Goal: Task Accomplishment & Management: Use online tool/utility

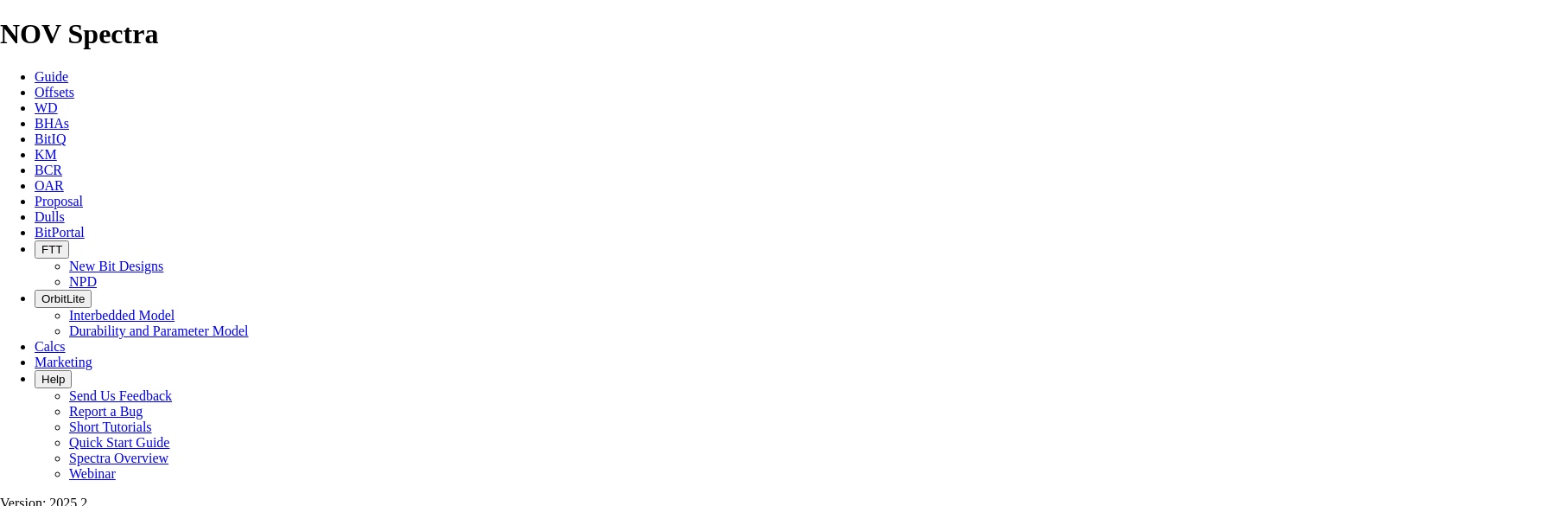
select select "field"
select select "location"
select select "province"
click at [83, 194] on span "Proposal" at bounding box center [59, 201] width 48 height 15
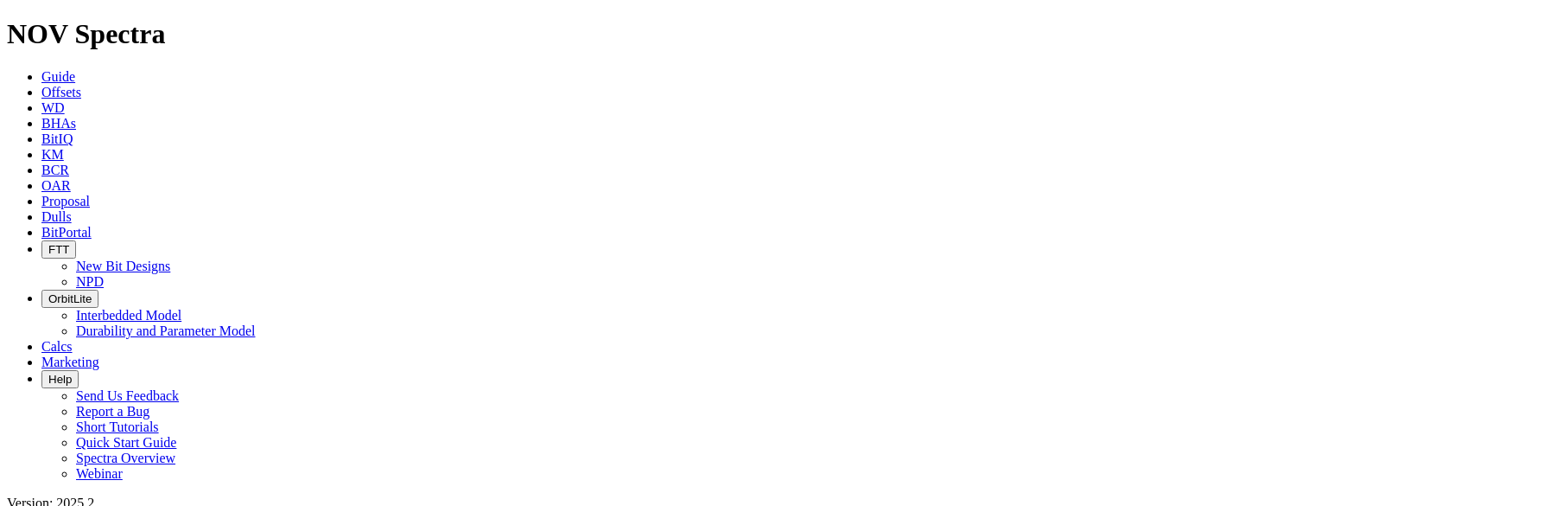
scroll to position [86, 0]
select select "field"
select select "location"
select select "province"
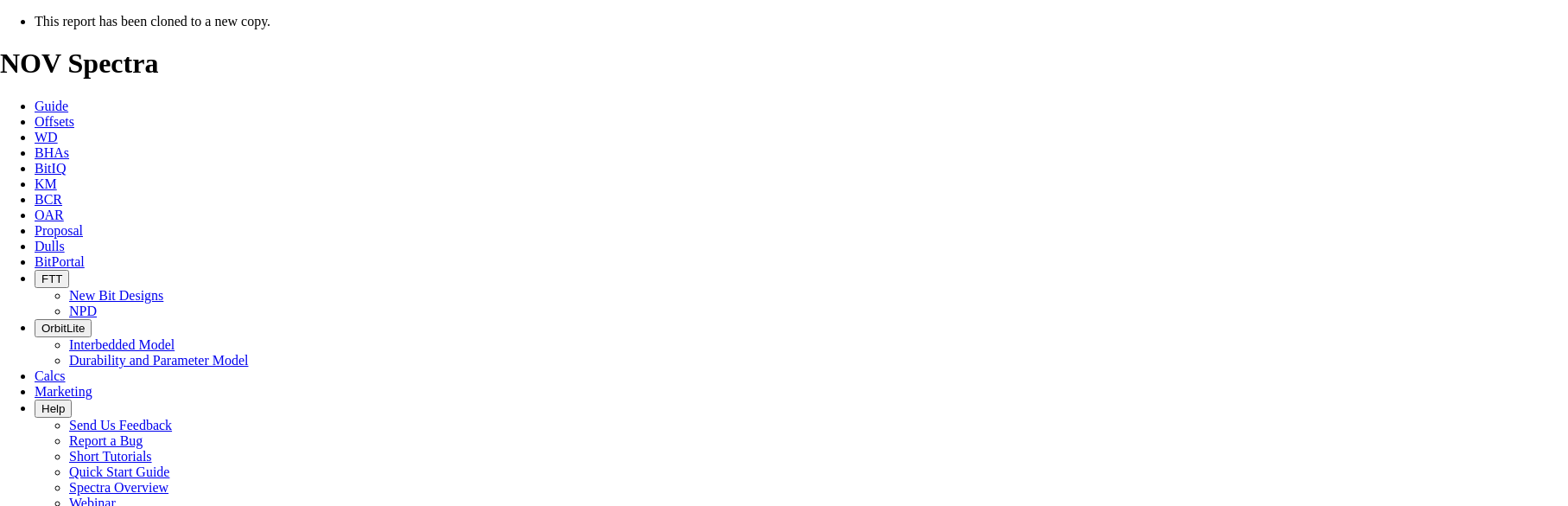
select select "field"
select select "location"
select select "province"
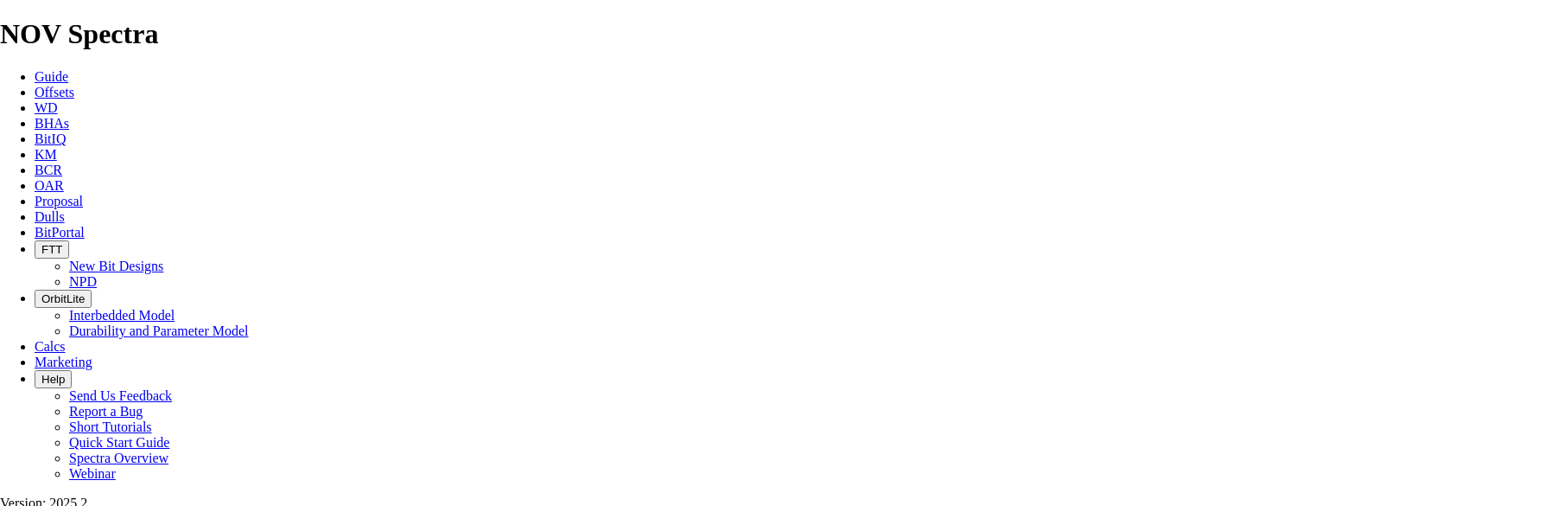
type input "[DATE]"
drag, startPoint x: 890, startPoint y: 481, endPoint x: 719, endPoint y: 483, distance: 171.0
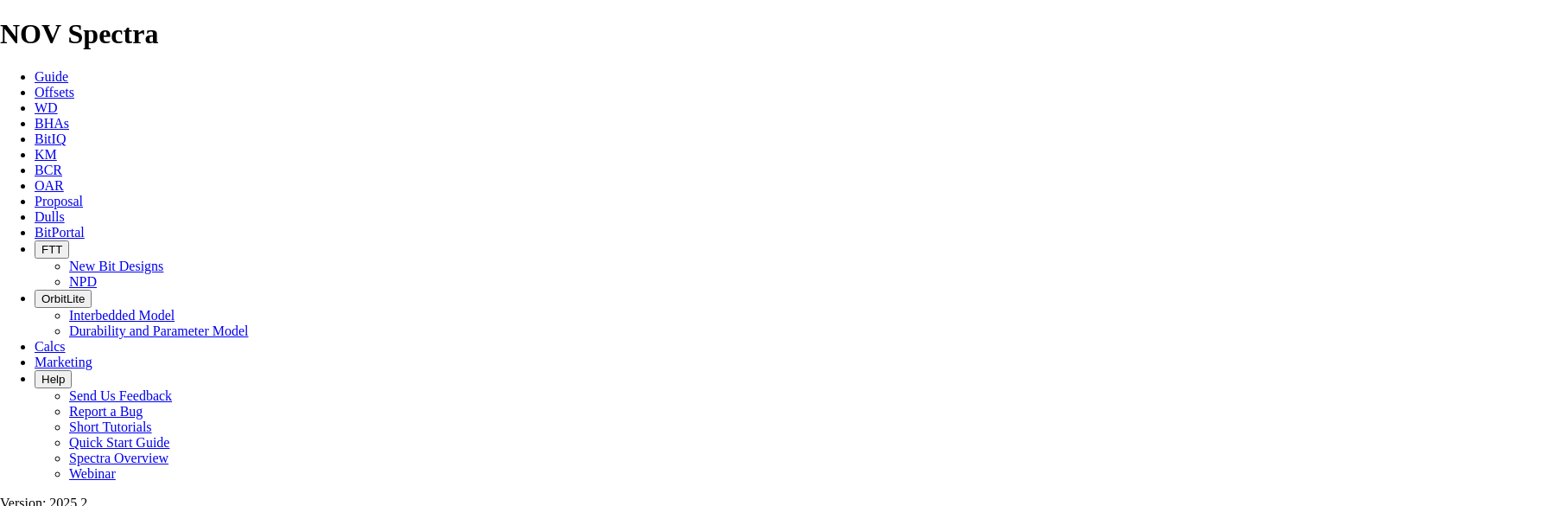
drag, startPoint x: 881, startPoint y: 225, endPoint x: 795, endPoint y: 226, distance: 86.0
type input "WLEC 103 HZ [PERSON_NAME] 06-12-041-03W4"
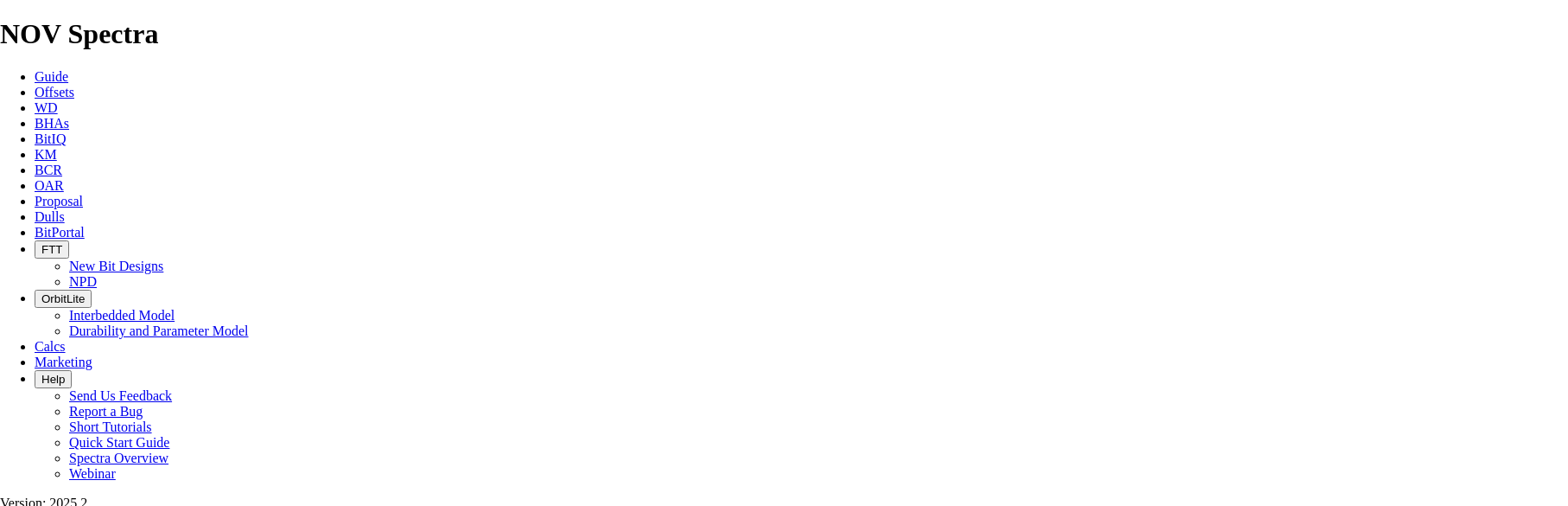
scroll to position [0, 3]
drag, startPoint x: 364, startPoint y: 467, endPoint x: 487, endPoint y: 467, distance: 123.0
paste input "06-12-041-03W"
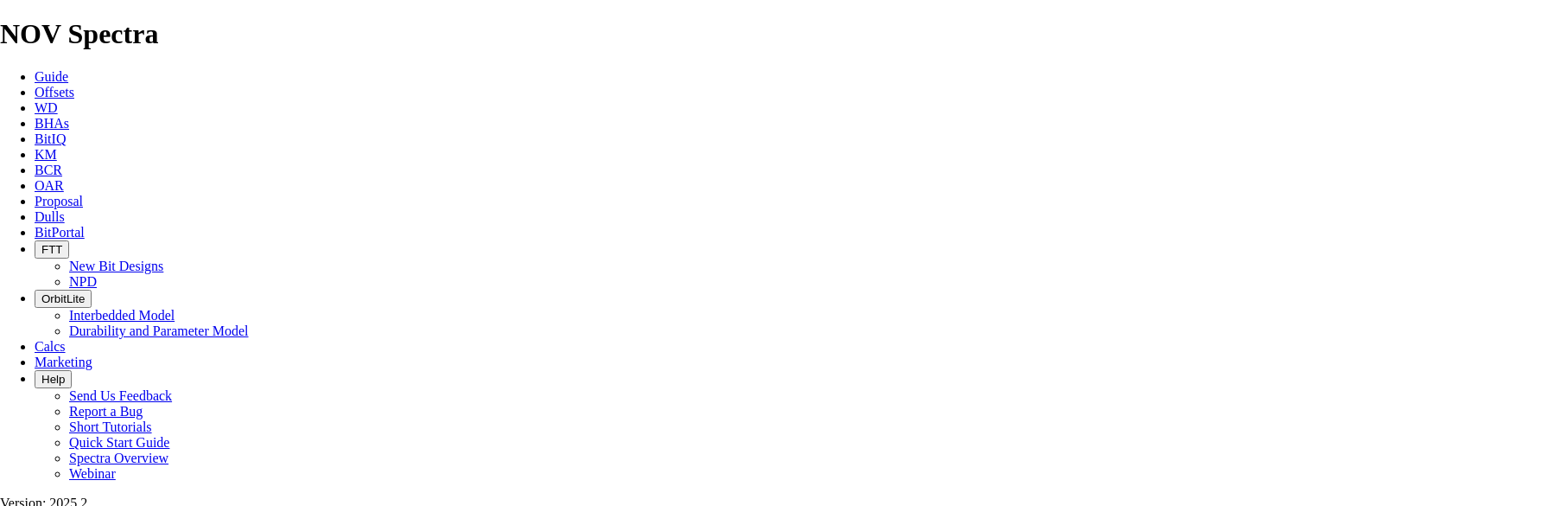
type input "06-12-041-03W4/03"
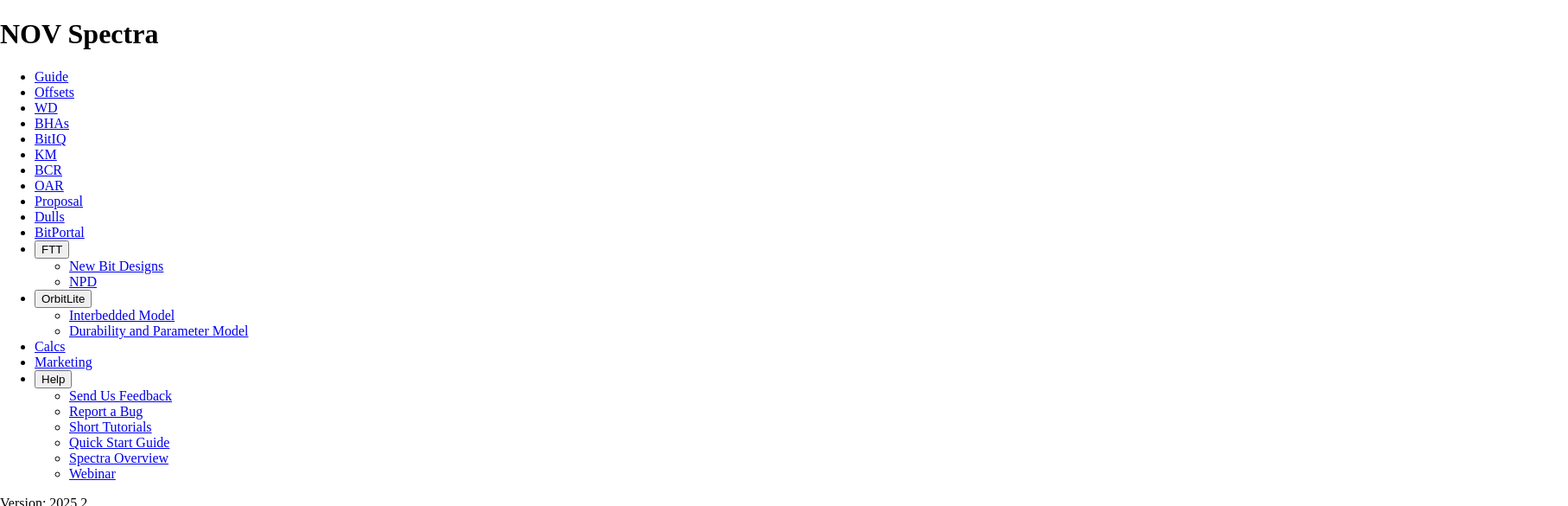
type input "[DATE]"
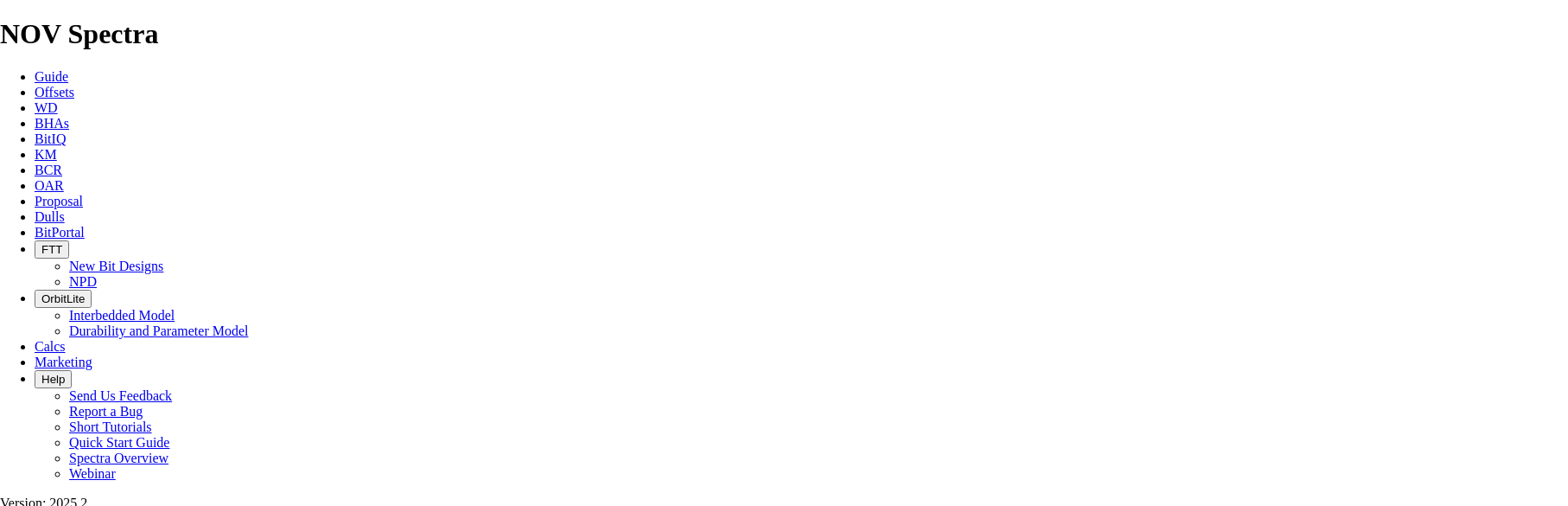
checkbox input "false"
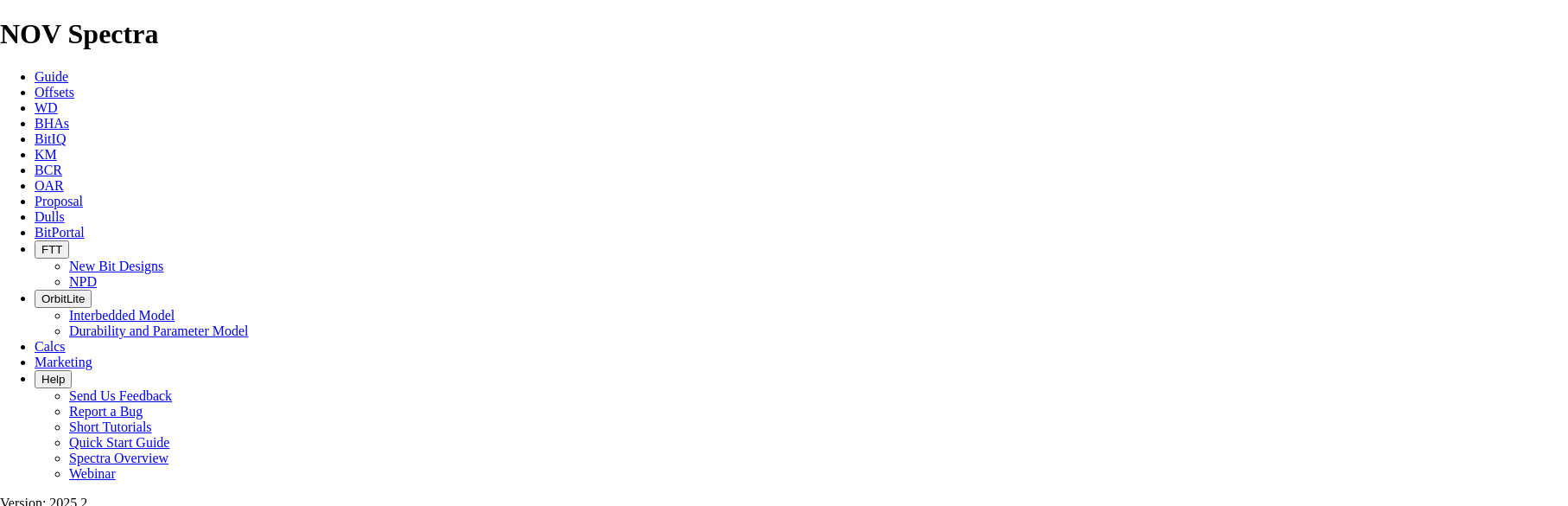
type input "999"
type input "859"
drag, startPoint x: 832, startPoint y: 125, endPoint x: 1061, endPoint y: 118, distance: 229.1
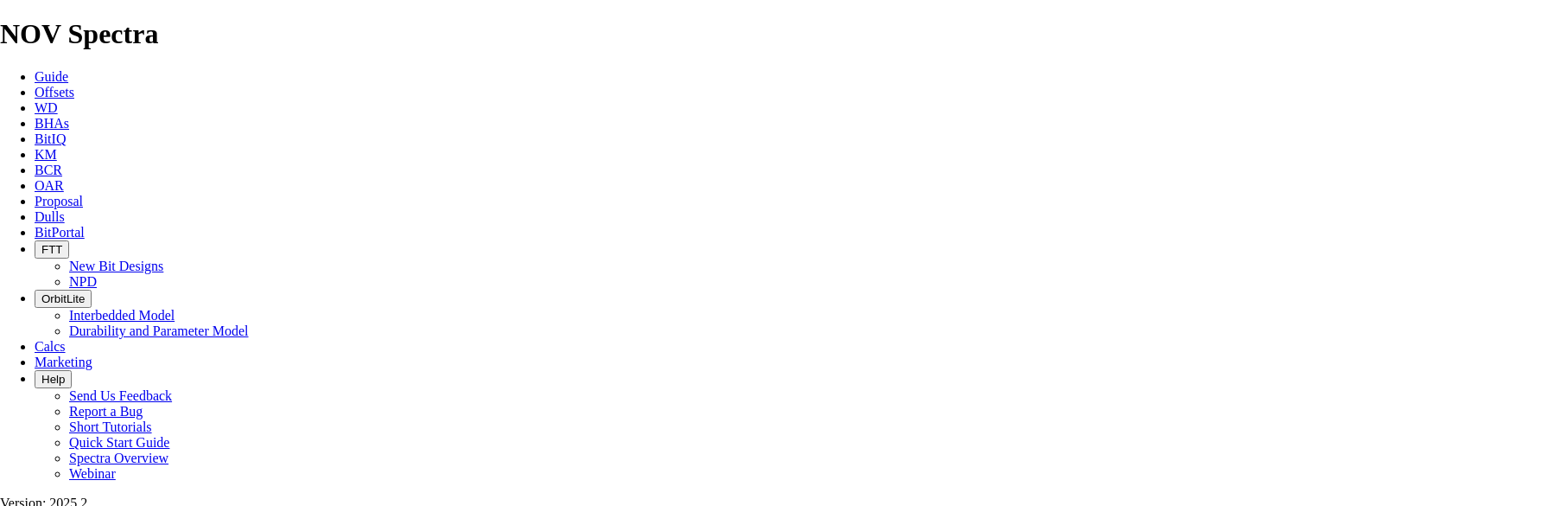
type input "10.106"
type input "1038"
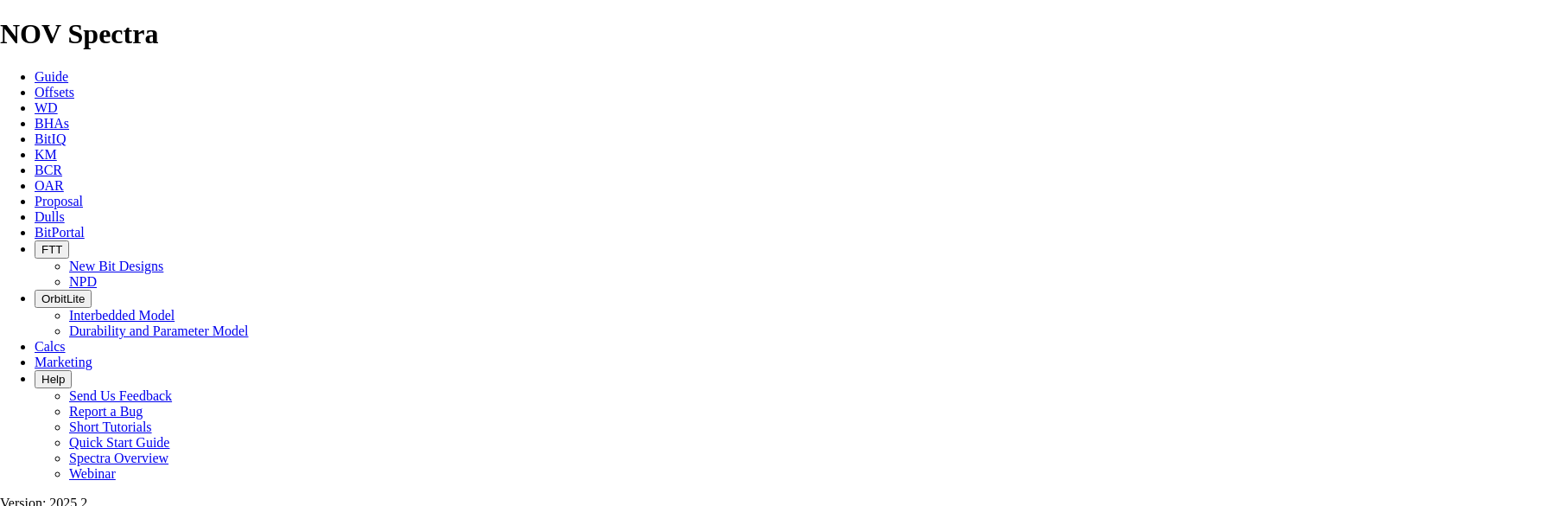
type input "12.975"
drag, startPoint x: 685, startPoint y: 166, endPoint x: 602, endPoint y: 168, distance: 83.0
type input "2113"
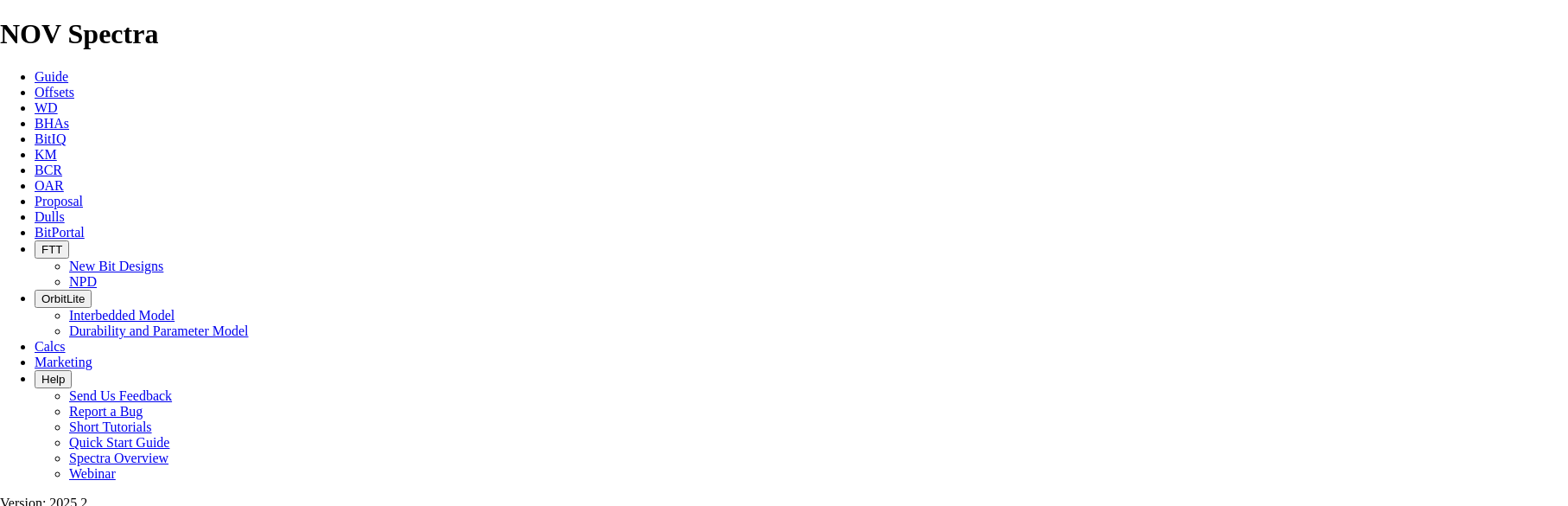
type input "1114"
type input "13.925"
drag, startPoint x: 1533, startPoint y: 179, endPoint x: 126, endPoint y: 407, distance: 1425.4
click at [83, 194] on span "Proposal" at bounding box center [59, 201] width 48 height 15
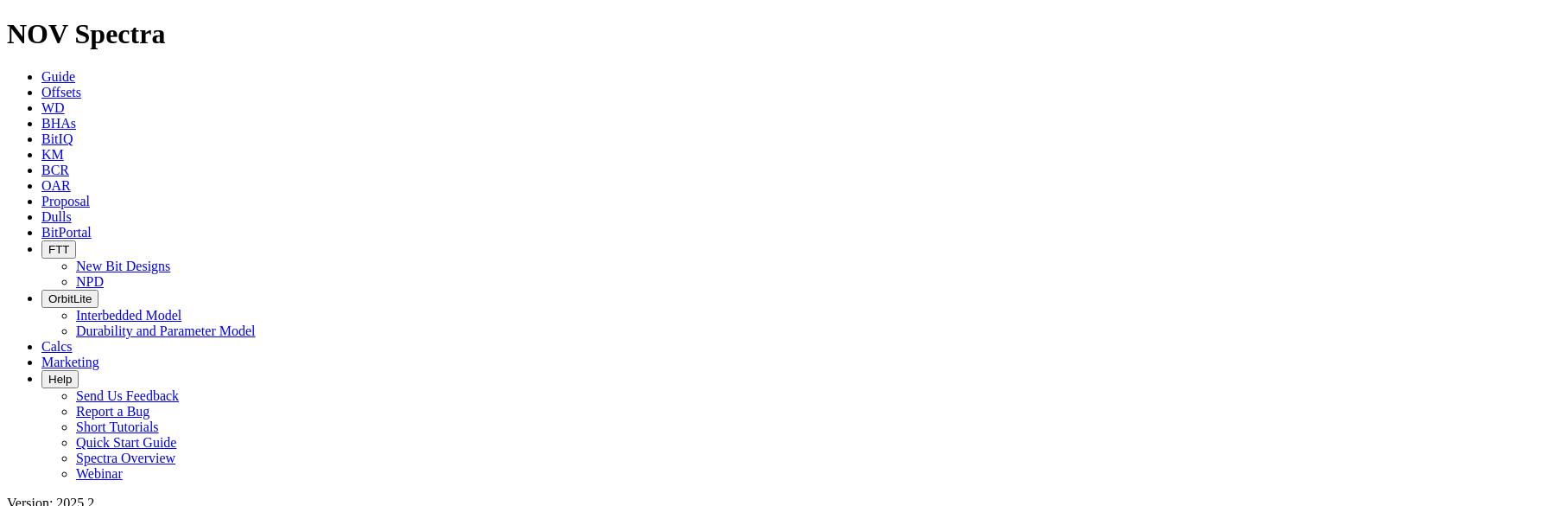
select select "field"
select select "location"
select select "province"
